Goal: Information Seeking & Learning: Learn about a topic

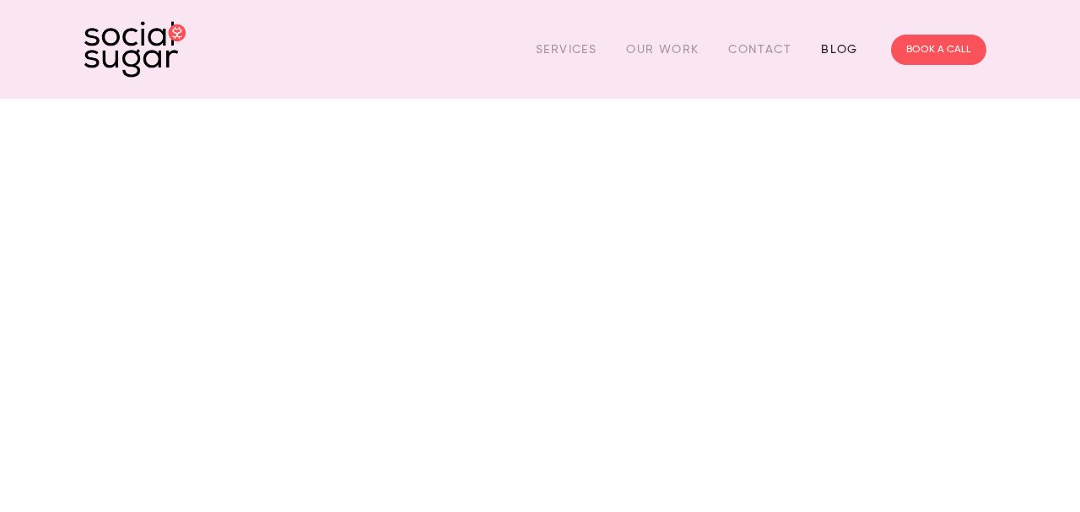
click at [835, 51] on link "Blog" at bounding box center [839, 49] width 37 height 26
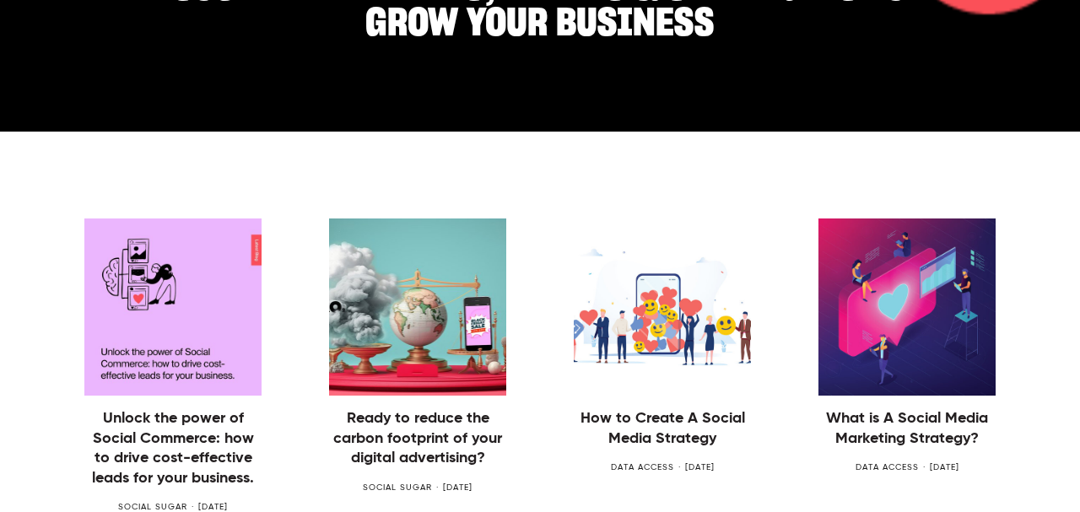
scroll to position [370, 0]
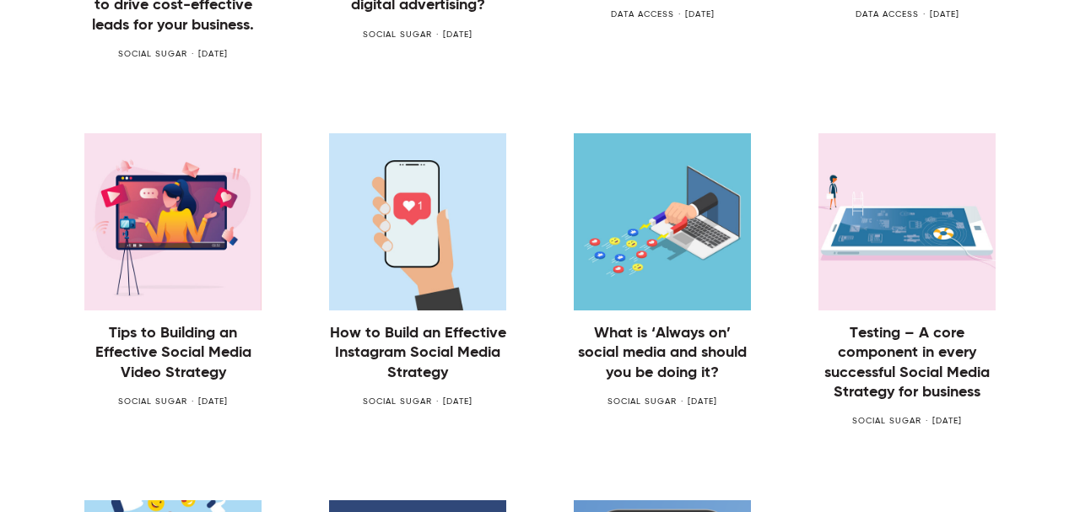
scroll to position [900, 0]
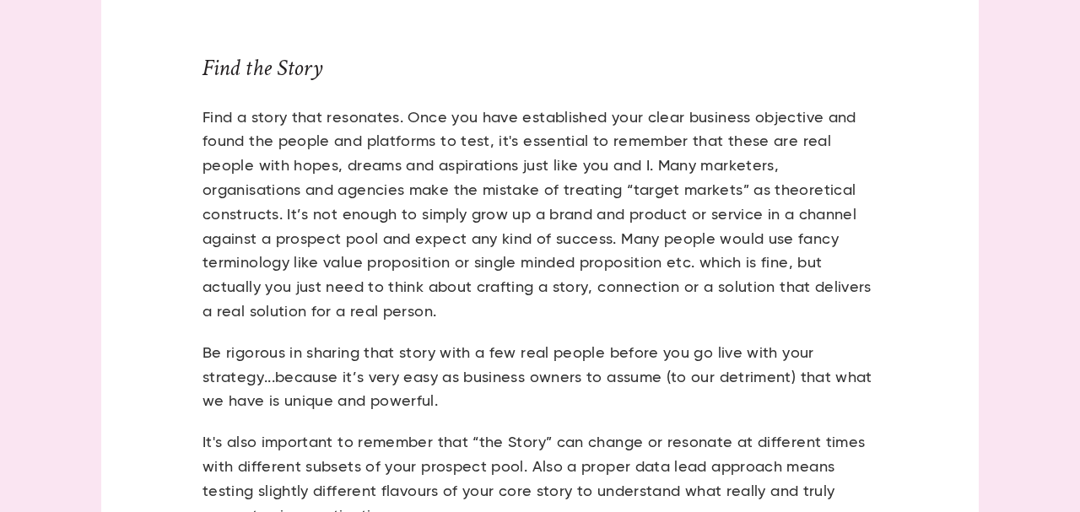
scroll to position [1799, 0]
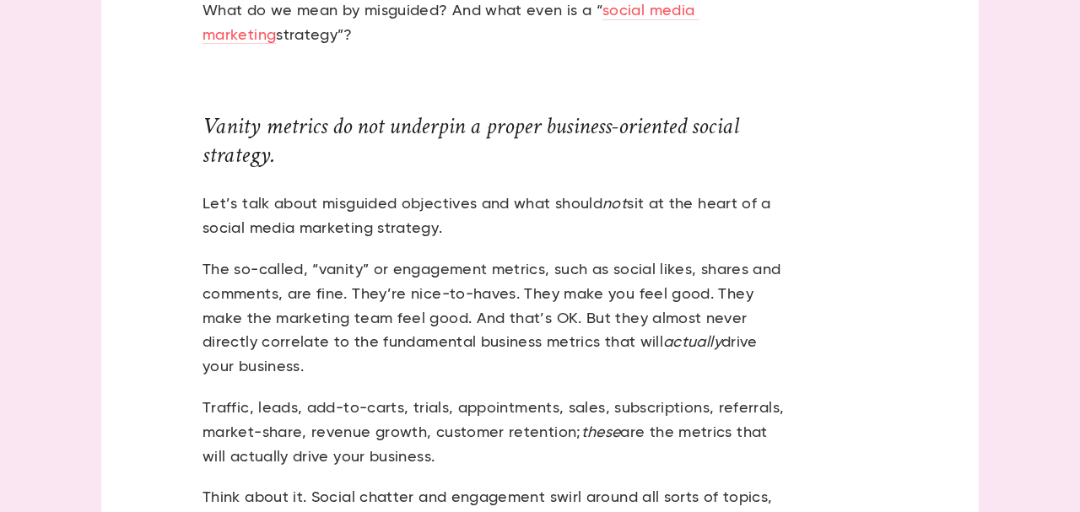
scroll to position [896, 0]
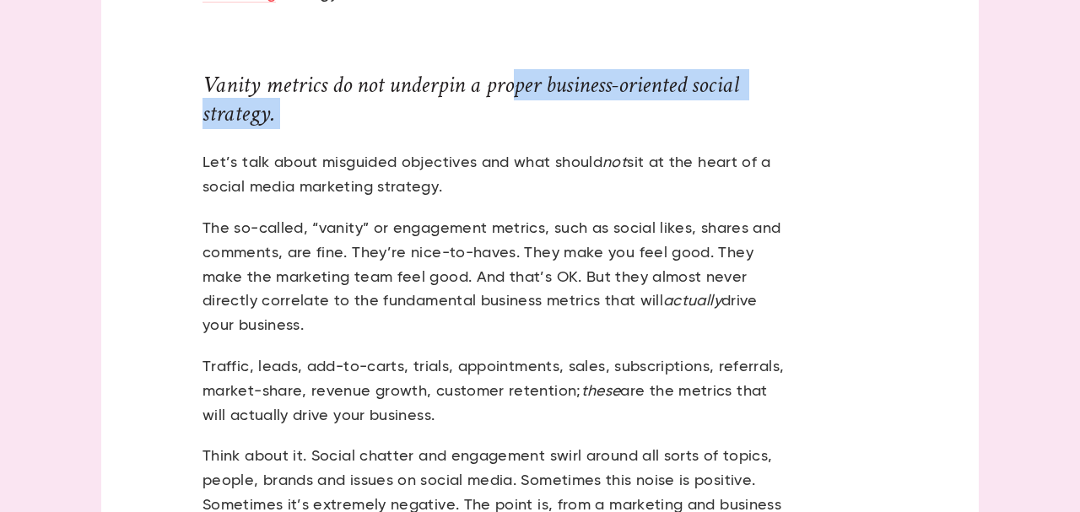
drag, startPoint x: 531, startPoint y: 94, endPoint x: 591, endPoint y: 131, distance: 70.5
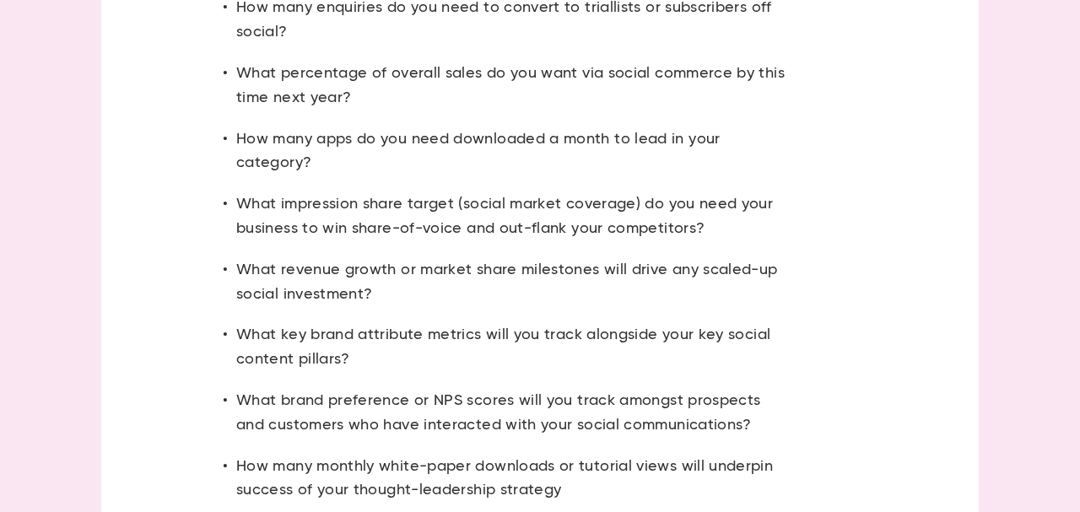
scroll to position [1947, 0]
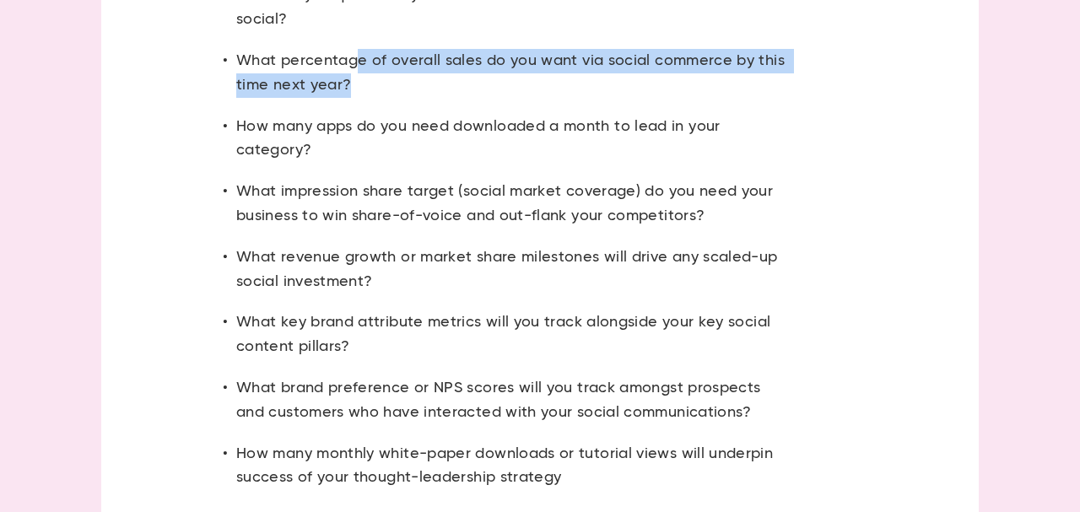
drag, startPoint x: 357, startPoint y: 52, endPoint x: 378, endPoint y: 82, distance: 36.3
click at [378, 82] on p "What percentage of overall sales do you want via social commerce by this time n…" at bounding box center [512, 73] width 553 height 49
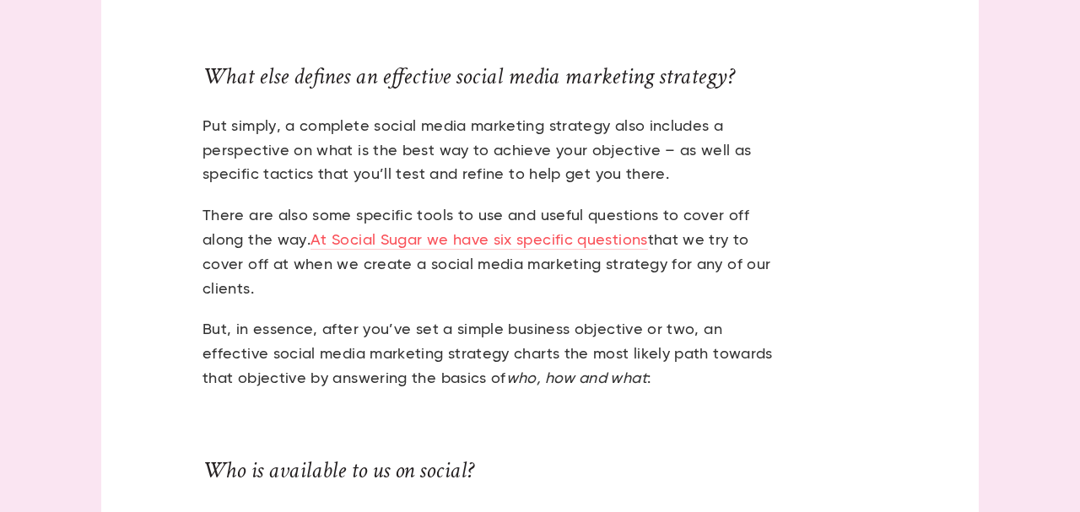
scroll to position [2572, 0]
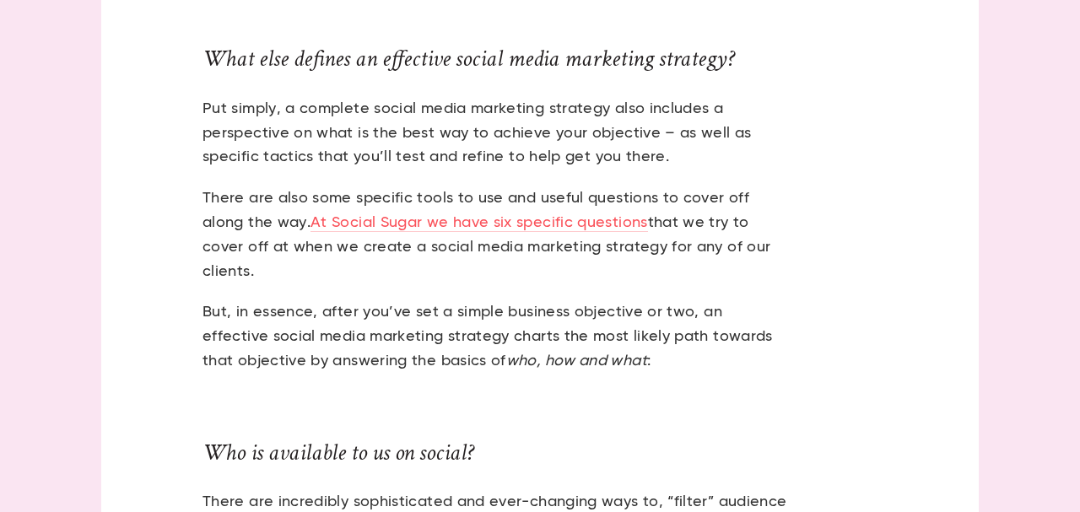
click at [701, 118] on p "Put simply, a complete social media marketing strategy also includes a perspect…" at bounding box center [496, 133] width 587 height 73
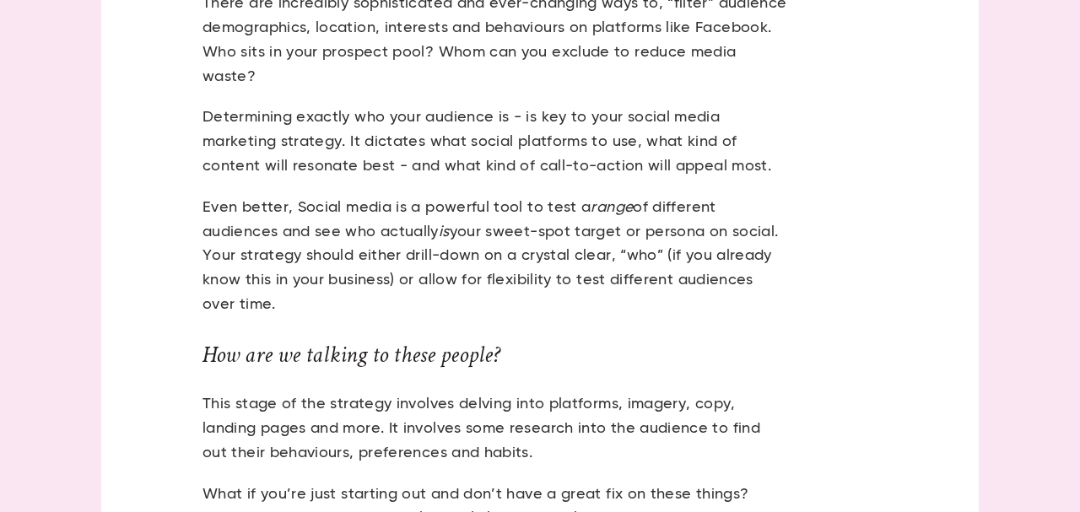
scroll to position [3076, 0]
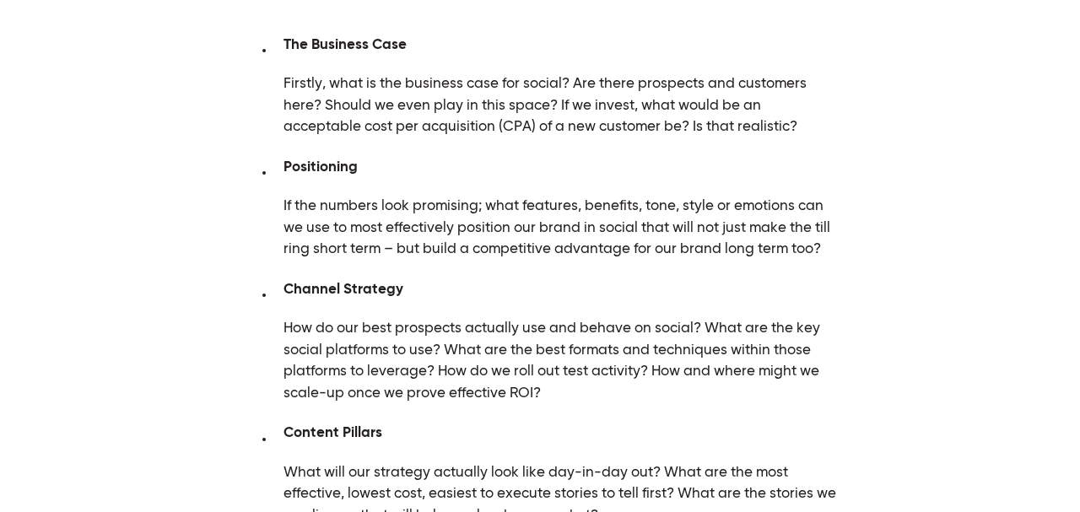
scroll to position [1073, 0]
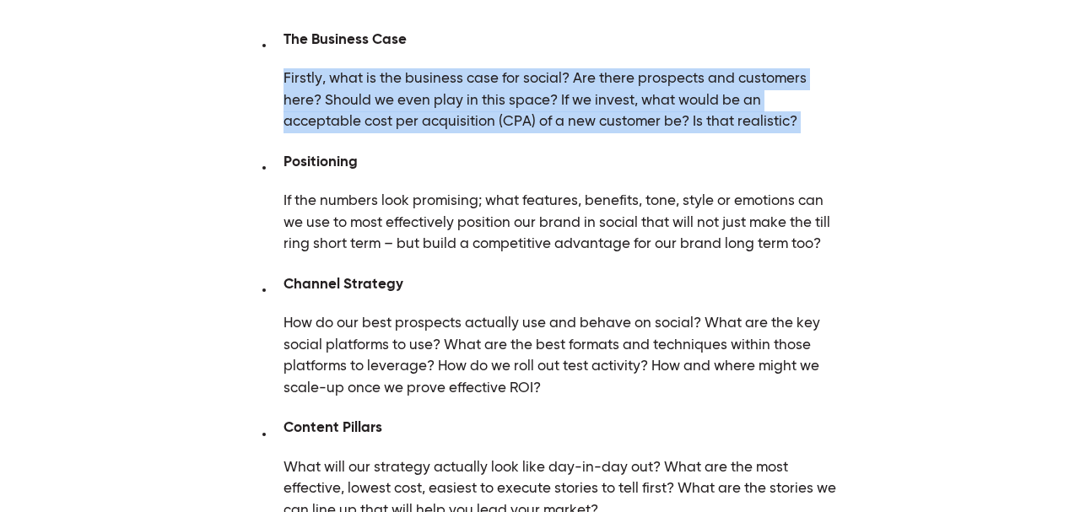
drag, startPoint x: 674, startPoint y: 100, endPoint x: 767, endPoint y: 133, distance: 99.6
click at [767, 133] on div "The Business Case Firstly, what is the business case for social? Are there pros…" at bounding box center [540, 410] width 598 height 756
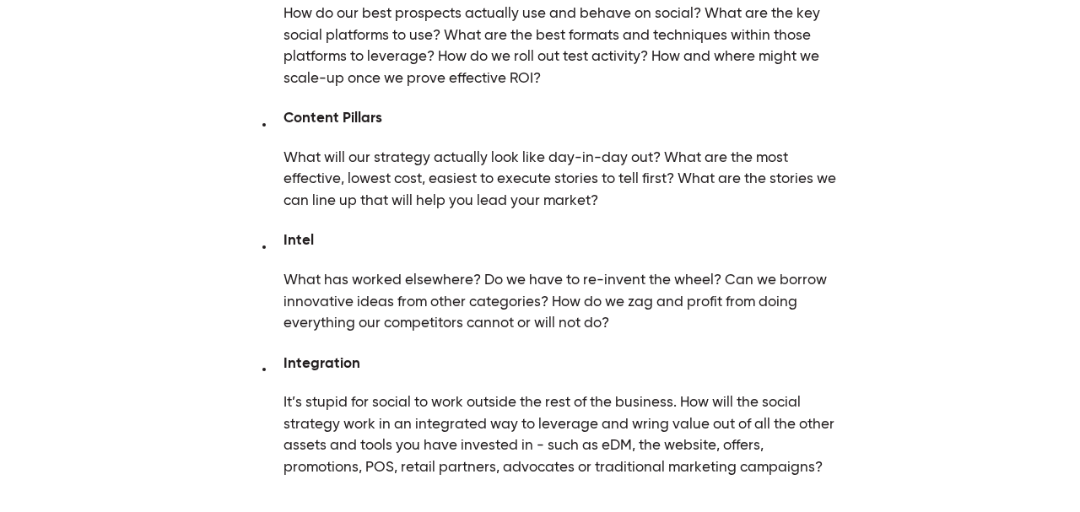
scroll to position [1382, 0]
